Goal: Information Seeking & Learning: Learn about a topic

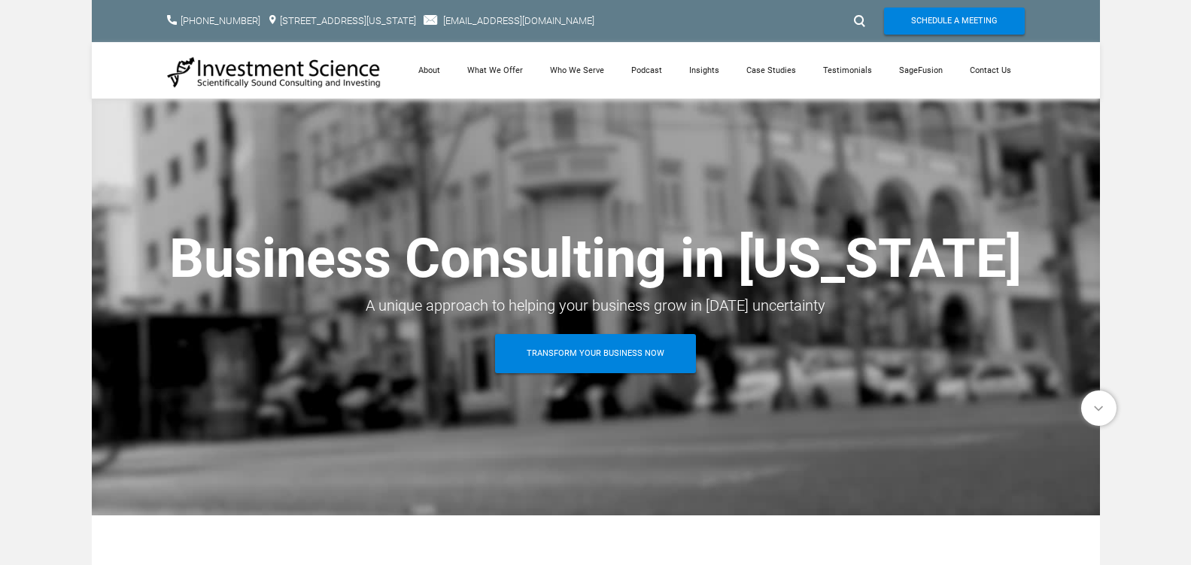
scroll to position [75, 0]
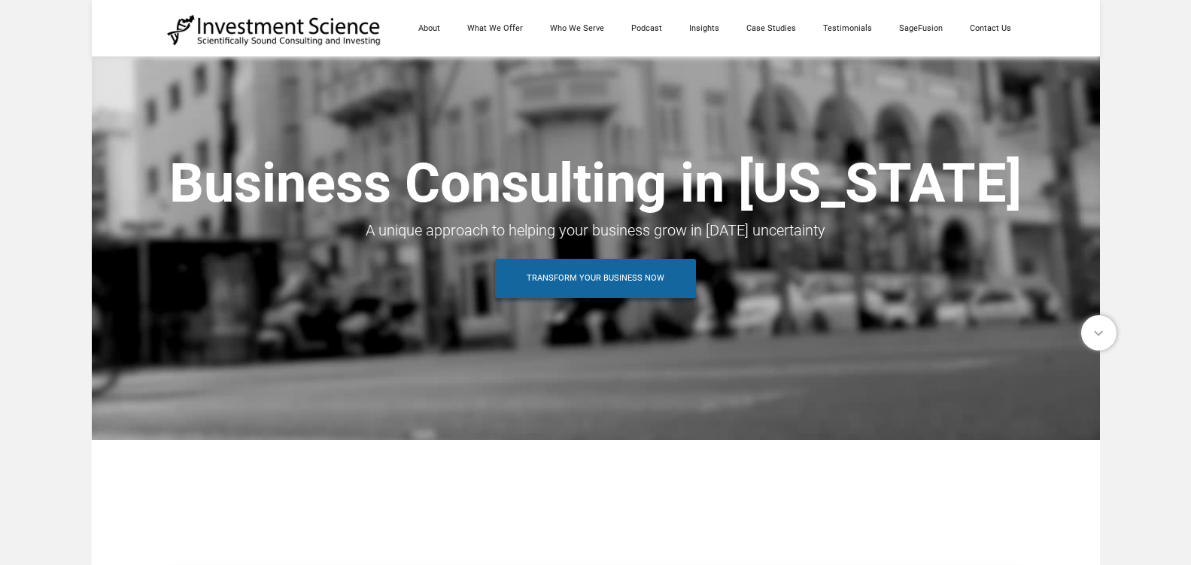
click at [588, 284] on span "Transform Your Business Now" at bounding box center [596, 278] width 138 height 39
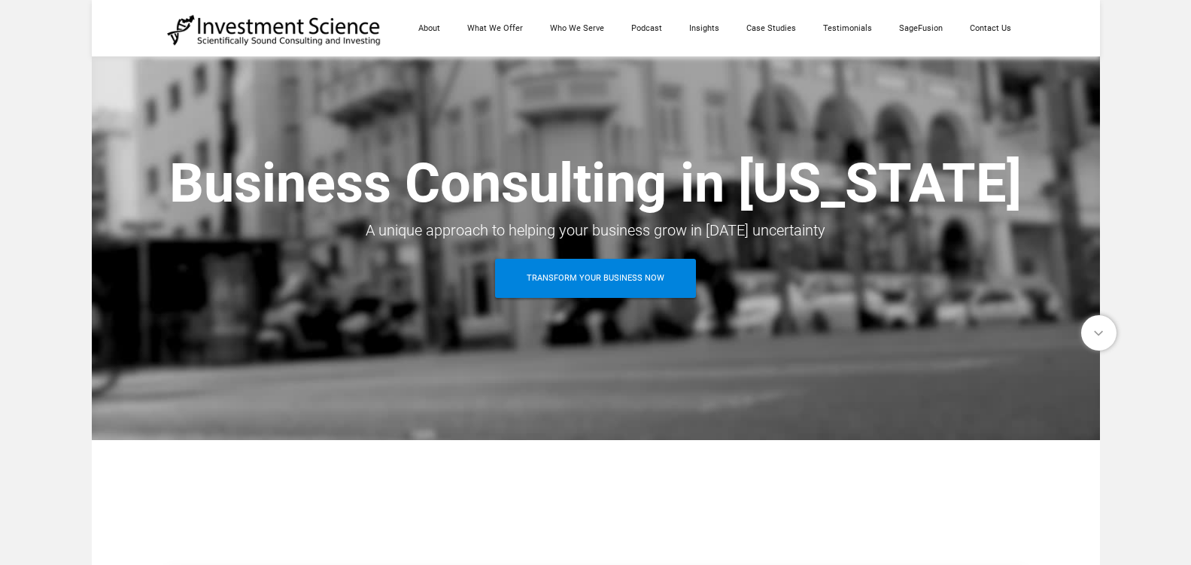
scroll to position [75, 0]
click at [500, 30] on link "What We Offer" at bounding box center [495, 28] width 83 height 56
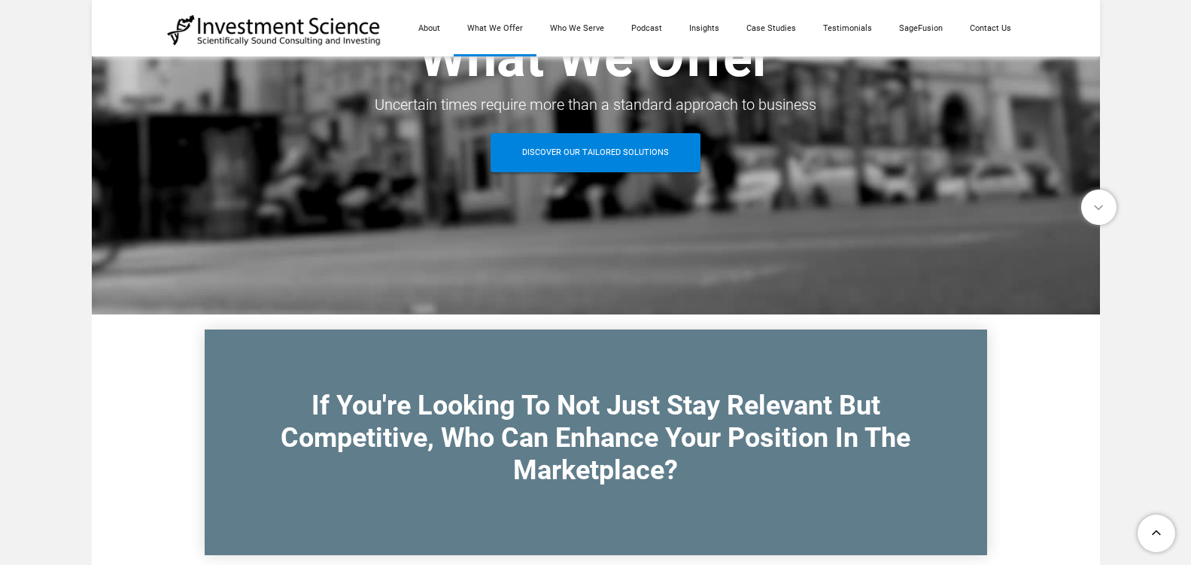
scroll to position [150, 0]
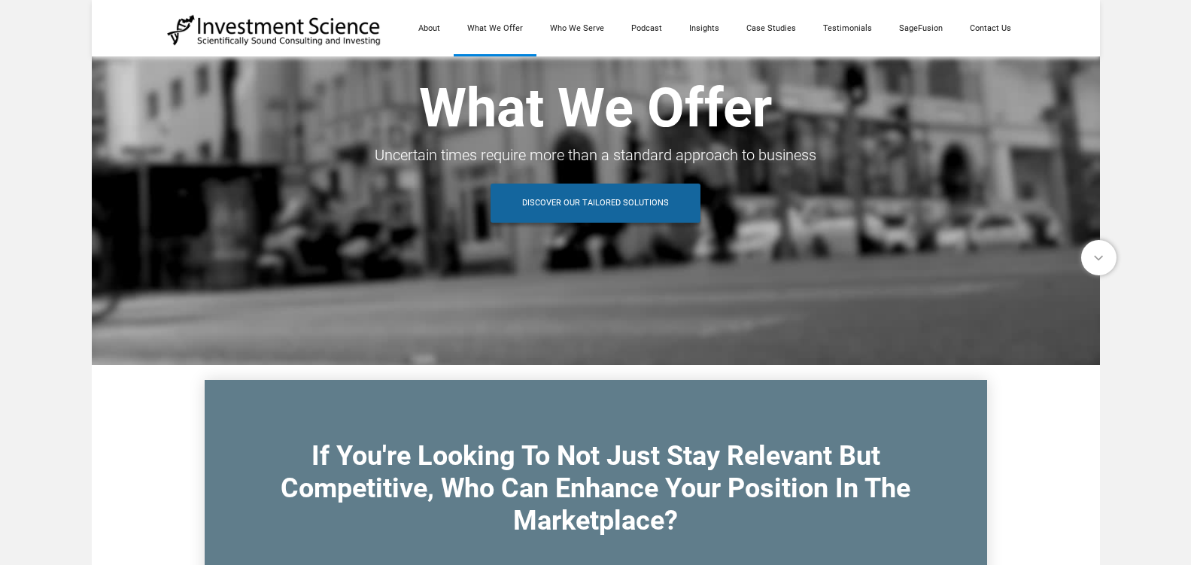
click at [563, 202] on span "Discover Our Tailored Solutions" at bounding box center [595, 203] width 147 height 39
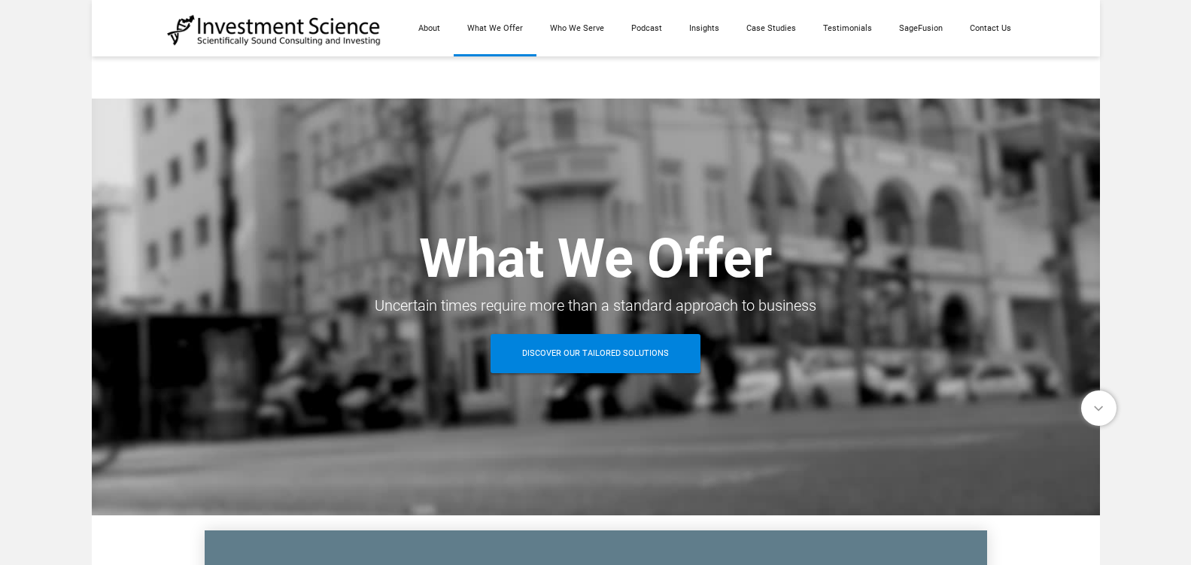
scroll to position [150, 0]
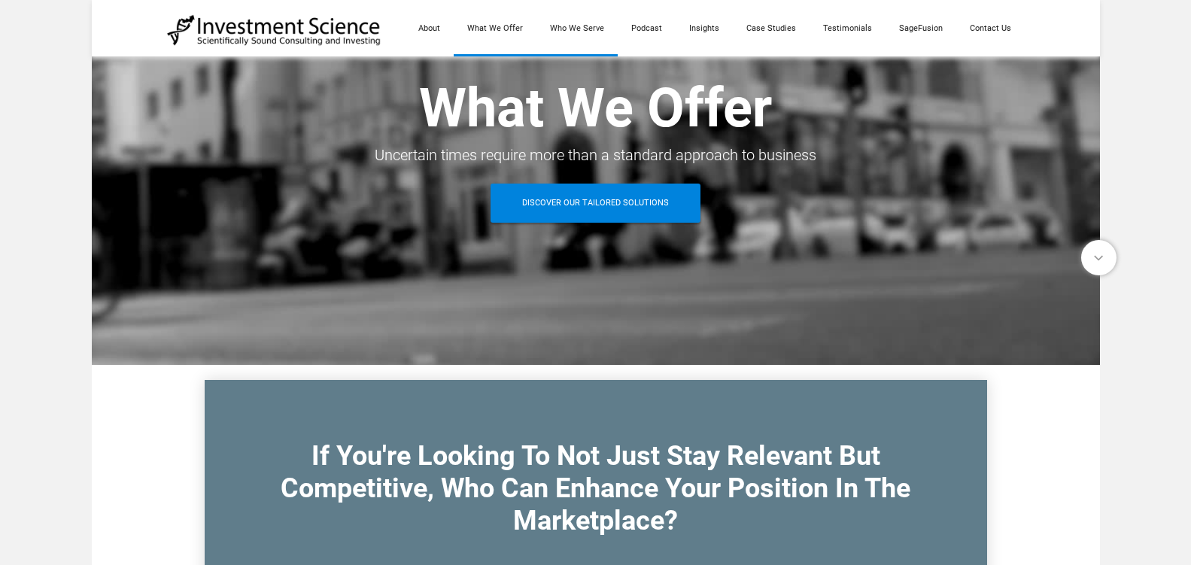
click at [587, 29] on link "Who We Serve" at bounding box center [577, 28] width 81 height 56
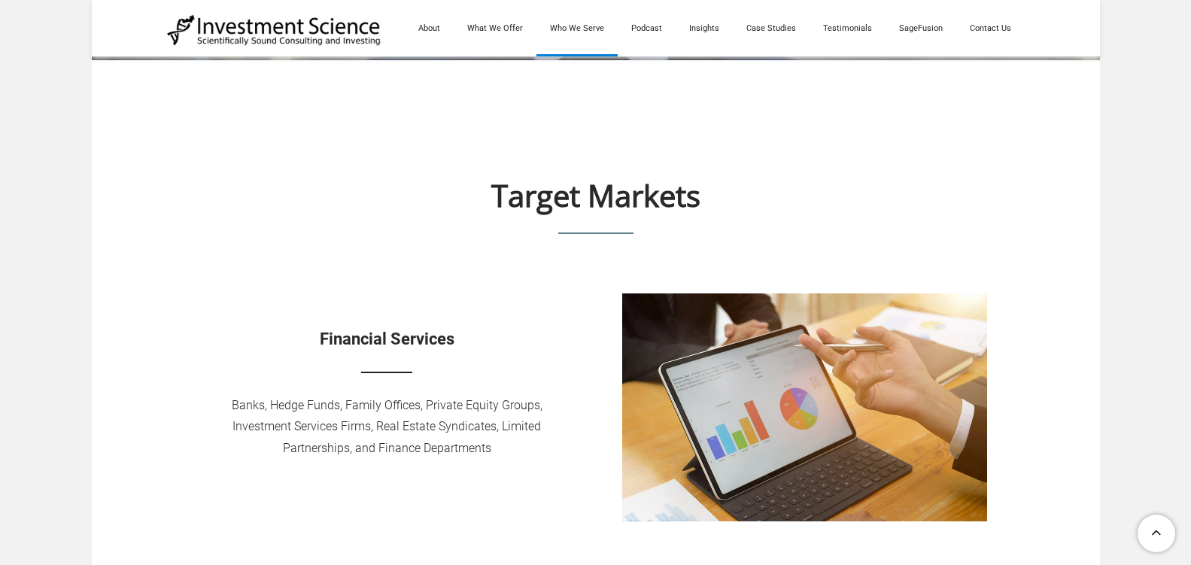
scroll to position [376, 0]
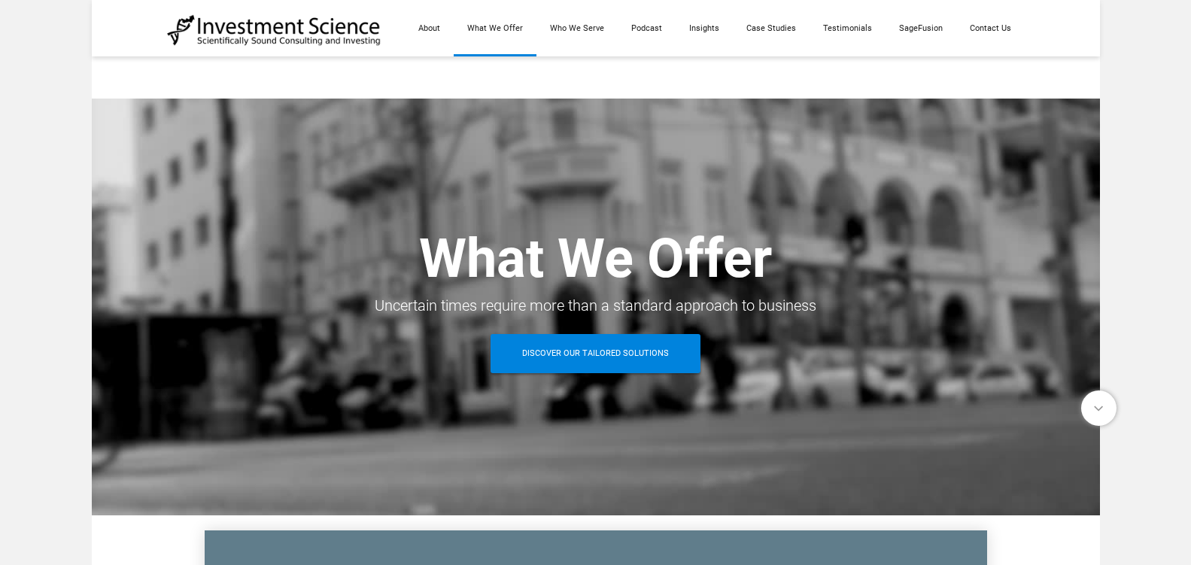
scroll to position [150, 0]
